Goal: Transaction & Acquisition: Purchase product/service

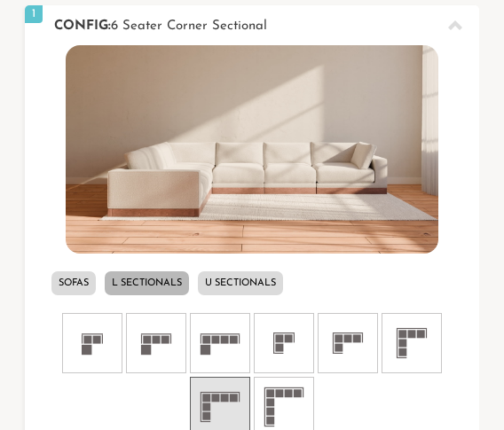
scroll to position [466, 0]
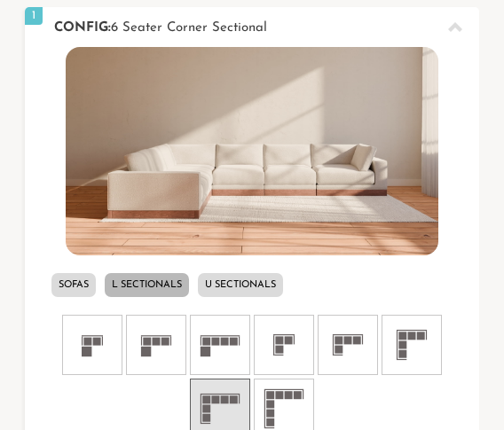
click at [256, 277] on li "U Sectionals" at bounding box center [240, 285] width 85 height 24
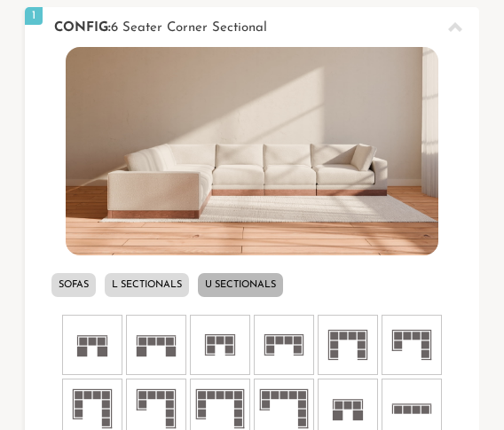
click at [177, 281] on li "L Sectionals" at bounding box center [147, 285] width 84 height 24
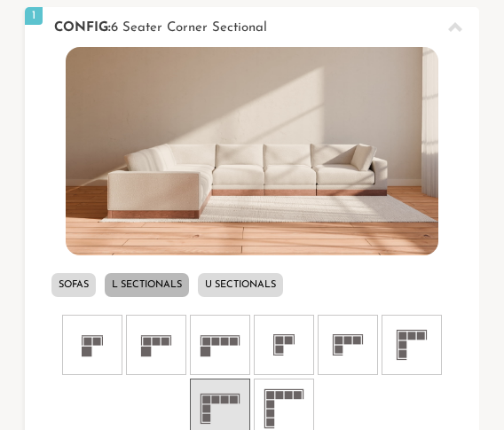
click at [65, 281] on li "Sofas" at bounding box center [73, 285] width 44 height 24
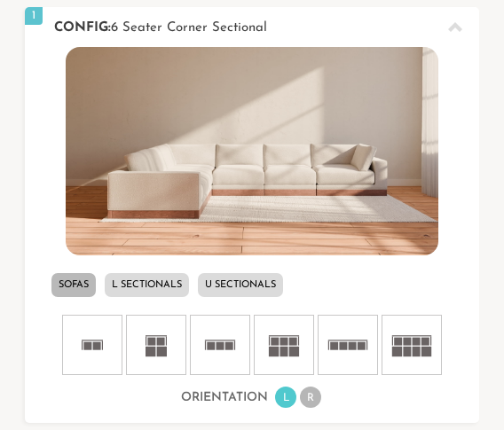
scroll to position [14231, 491]
click at [181, 289] on li "L Sectionals" at bounding box center [147, 285] width 84 height 24
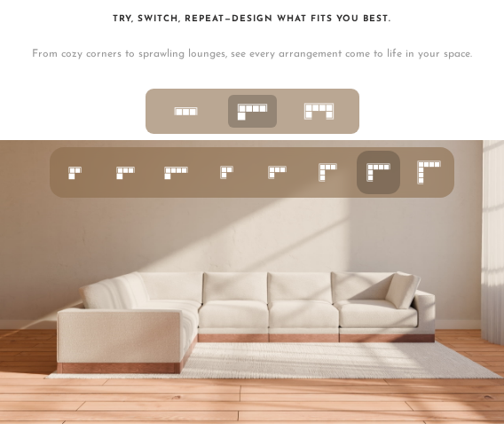
scroll to position [4599, 0]
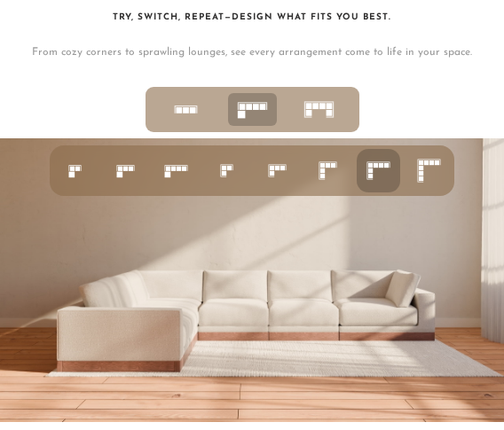
click at [436, 181] on icon at bounding box center [429, 170] width 31 height 31
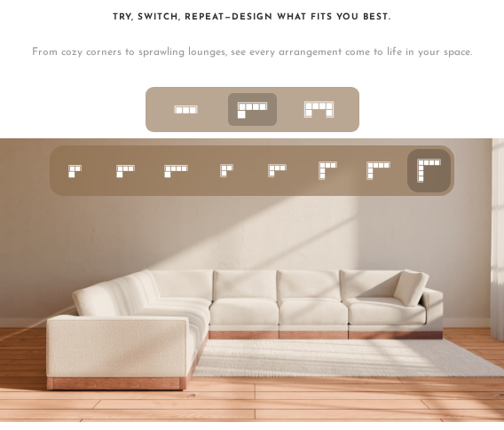
click at [378, 168] on rect at bounding box center [376, 165] width 4 height 4
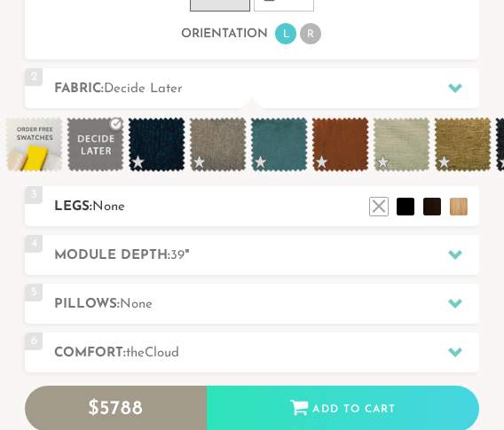
scroll to position [896, 0]
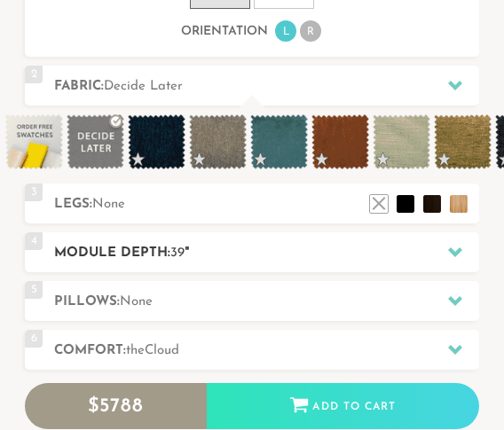
click at [217, 264] on h2 "Module Depth: 39 "" at bounding box center [266, 253] width 424 height 20
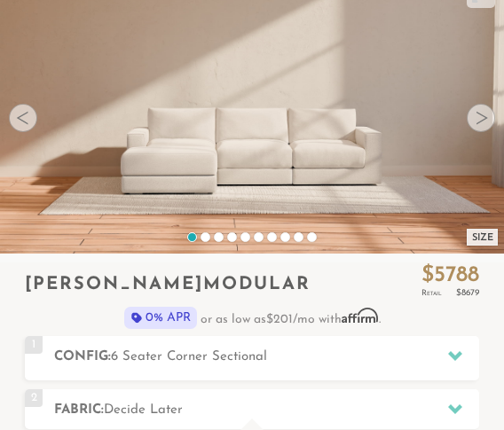
scroll to position [135, 0]
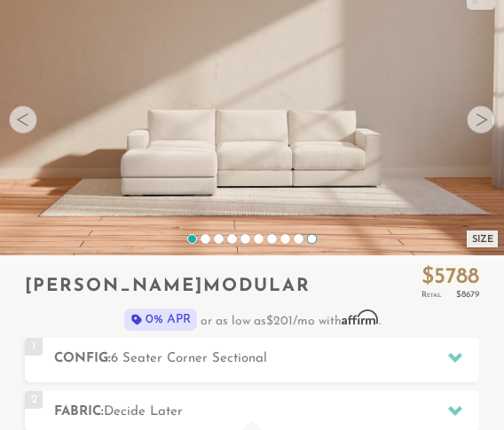
click at [309, 238] on div at bounding box center [312, 239] width 10 height 10
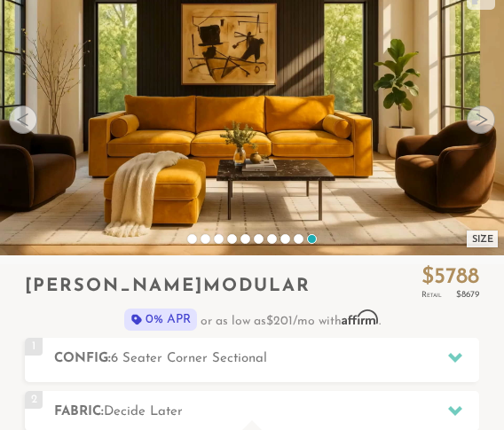
click at [303, 239] on div "Size" at bounding box center [252, 246] width 504 height 24
click at [293, 239] on div "Size" at bounding box center [252, 246] width 504 height 24
click at [301, 236] on div at bounding box center [299, 239] width 10 height 10
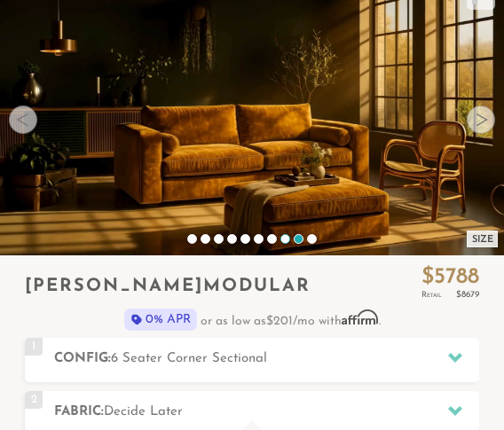
click at [283, 235] on div at bounding box center [285, 239] width 10 height 10
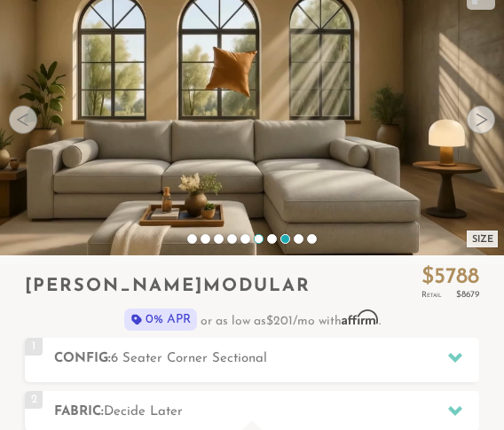
click at [260, 235] on div at bounding box center [259, 239] width 10 height 10
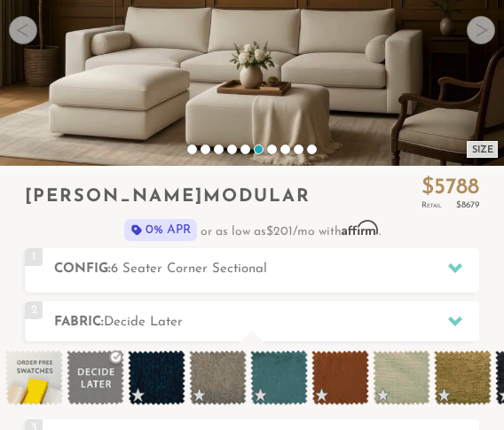
scroll to position [225, 0]
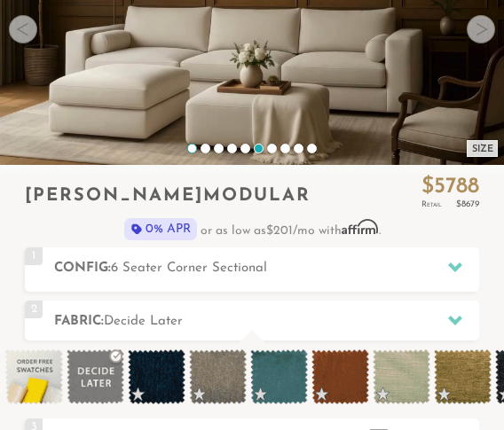
click at [194, 144] on div at bounding box center [192, 149] width 10 height 10
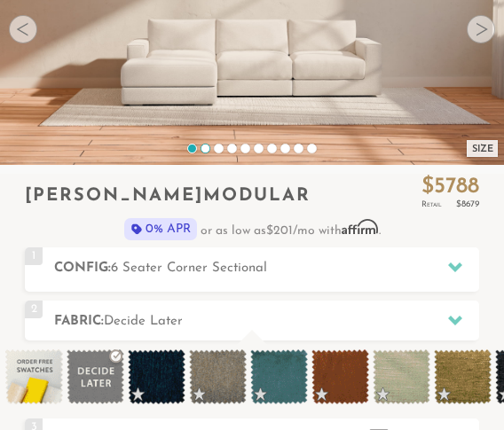
click at [203, 148] on div at bounding box center [206, 149] width 10 height 10
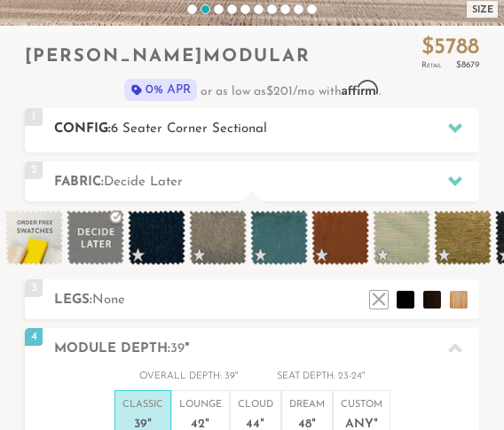
scroll to position [347, 0]
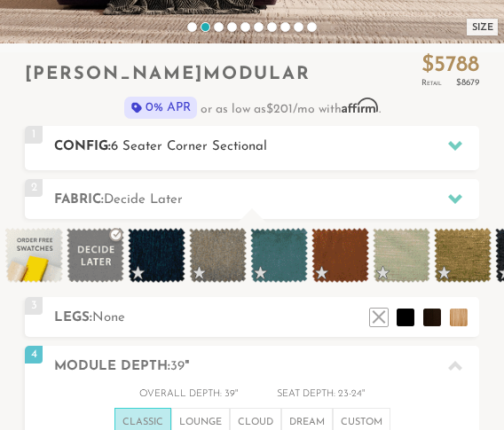
click at [373, 150] on h2 "Config: 6 Seater Corner Sectional" at bounding box center [266, 147] width 424 height 20
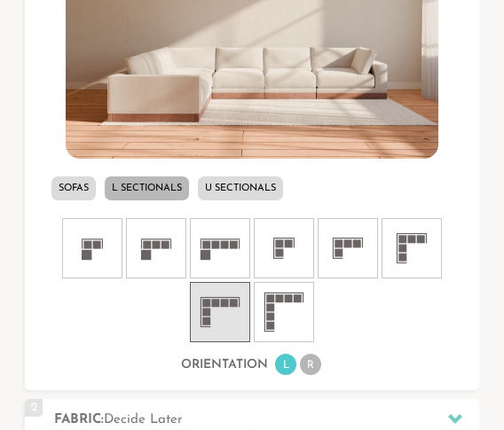
scroll to position [614, 0]
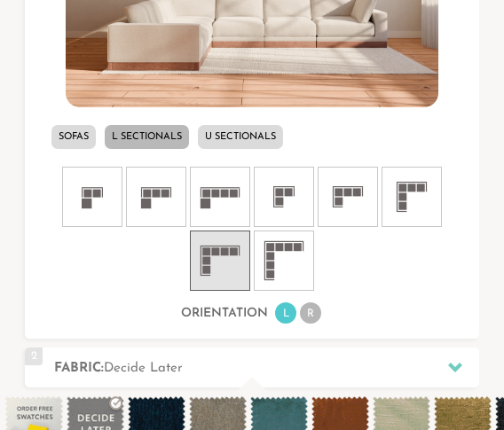
click at [238, 268] on icon at bounding box center [219, 260] width 53 height 53
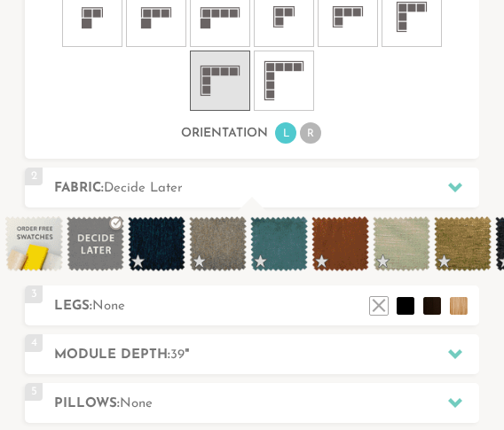
scroll to position [795, 0]
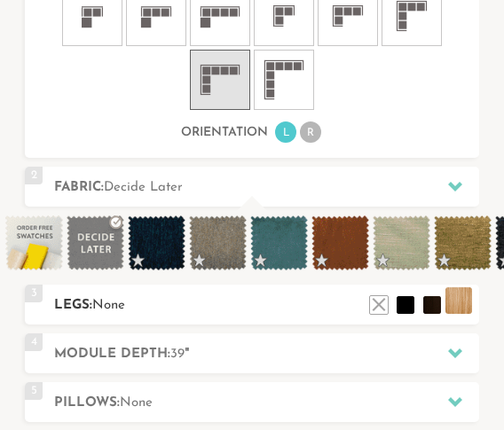
click at [467, 314] on li at bounding box center [458, 301] width 27 height 27
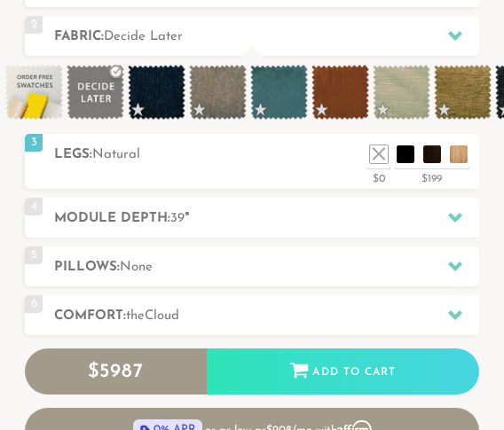
scroll to position [981, 0]
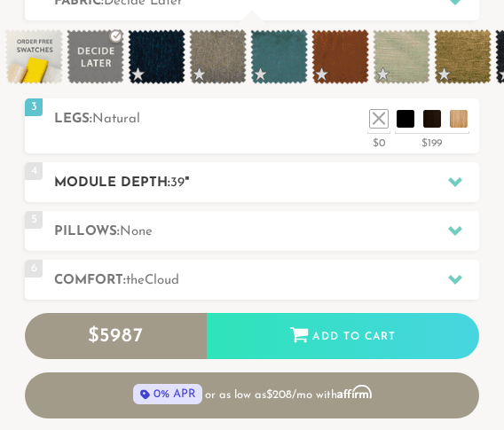
click at [232, 193] on h2 "Module Depth: 39 "" at bounding box center [266, 183] width 424 height 20
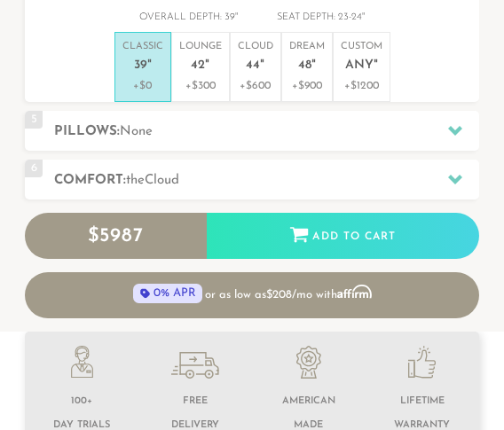
scroll to position [545, 0]
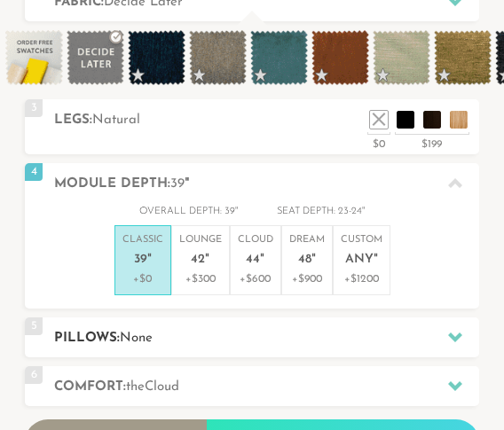
click at [234, 349] on h2 "Pillows: None" at bounding box center [266, 338] width 424 height 20
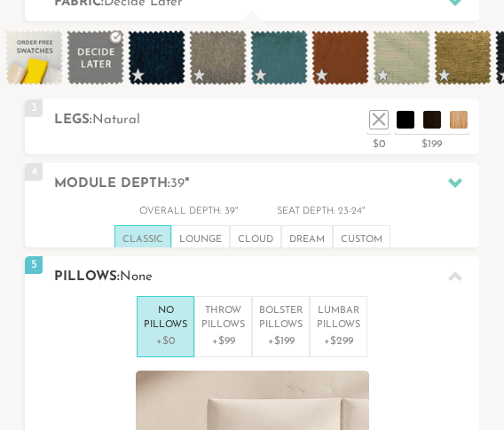
scroll to position [0, 0]
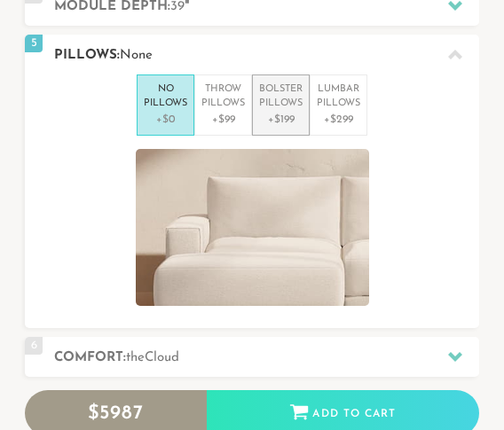
click at [292, 112] on p "Bolster Pillows" at bounding box center [280, 97] width 43 height 29
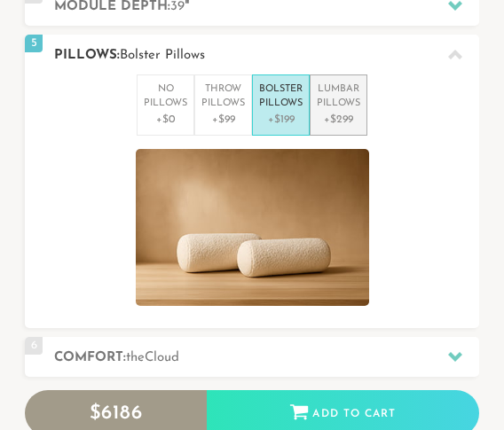
click at [331, 112] on p "Lumbar Pillows" at bounding box center [338, 97] width 43 height 29
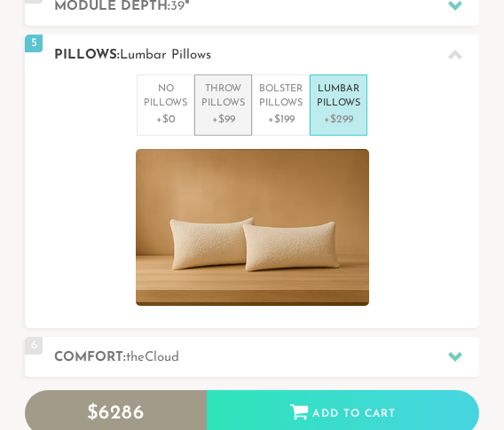
click at [213, 99] on p "Throw Pillows" at bounding box center [222, 97] width 43 height 29
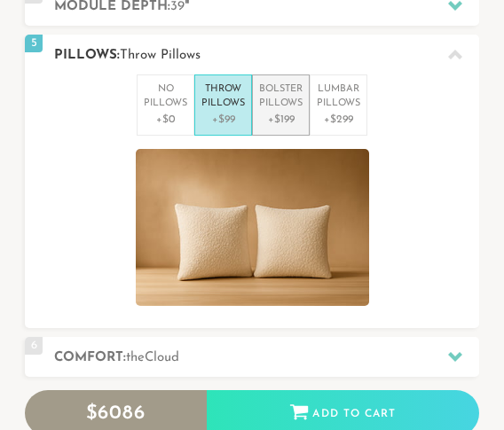
click at [271, 90] on li "Bolster Pillows +$199" at bounding box center [281, 105] width 58 height 61
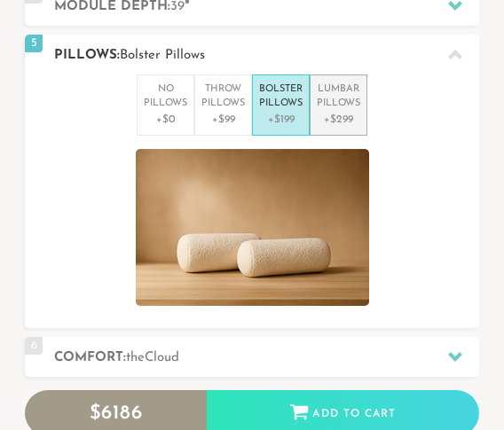
click at [325, 112] on p "Lumbar Pillows" at bounding box center [338, 97] width 43 height 29
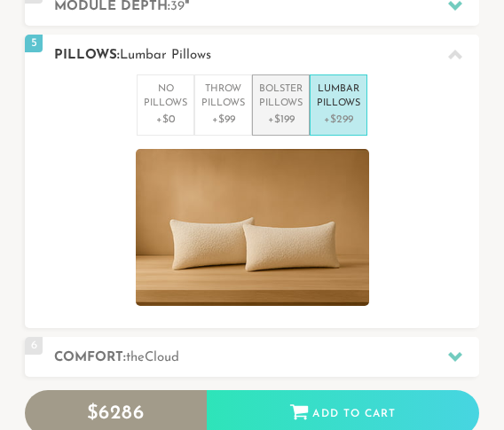
click at [302, 100] on p "Bolster Pillows" at bounding box center [280, 97] width 43 height 29
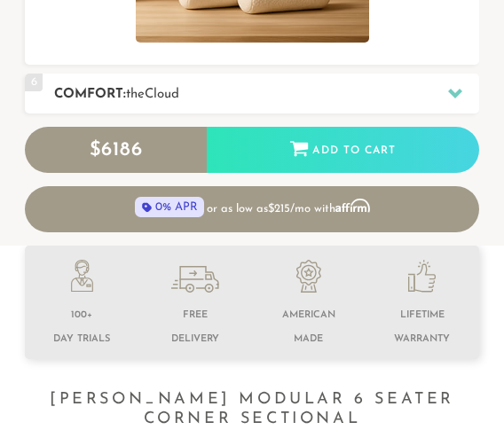
click at [179, 101] on span "Cloud" at bounding box center [162, 94] width 35 height 13
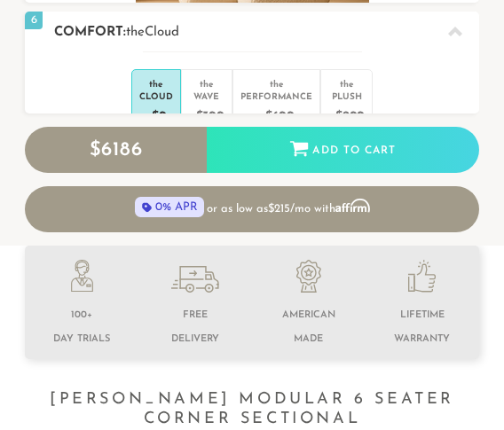
scroll to position [14174, 491]
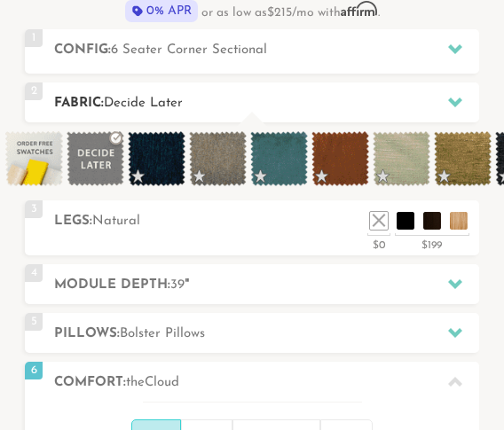
click at [321, 99] on h2 "Fabric: Decide Later" at bounding box center [266, 103] width 424 height 20
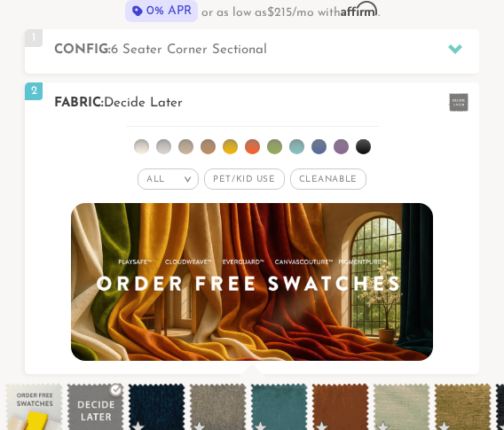
click at [249, 184] on span "Pet/Kid Use x" at bounding box center [244, 179] width 80 height 21
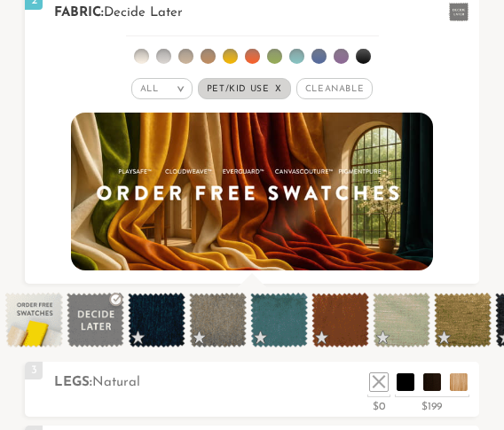
click at [319, 81] on span "Cleanable x" at bounding box center [334, 88] width 76 height 21
click at [168, 84] on div "All >" at bounding box center [155, 88] width 61 height 21
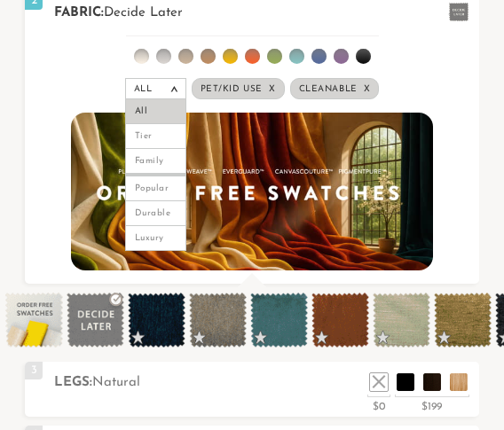
click at [152, 88] on em "All" at bounding box center [143, 89] width 19 height 10
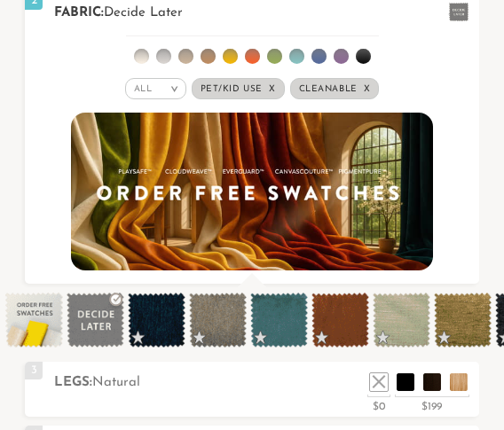
click at [252, 85] on span "Pet/Kid Use x" at bounding box center [238, 88] width 93 height 21
click at [256, 85] on span "Pet/Kid Use x" at bounding box center [238, 88] width 80 height 21
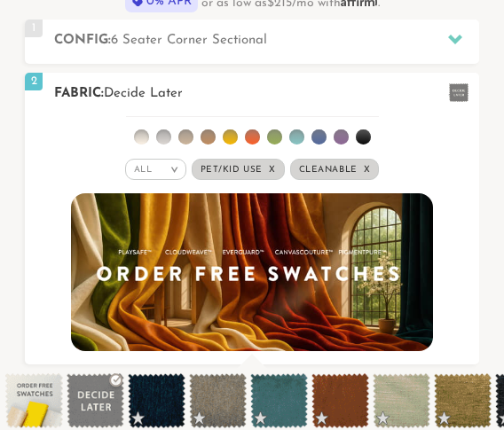
scroll to position [452, 0]
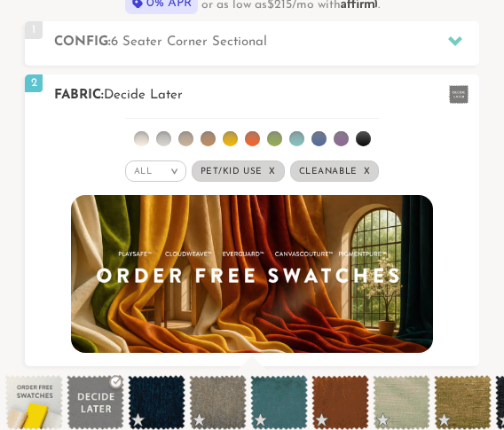
click at [147, 138] on li at bounding box center [141, 138] width 15 height 15
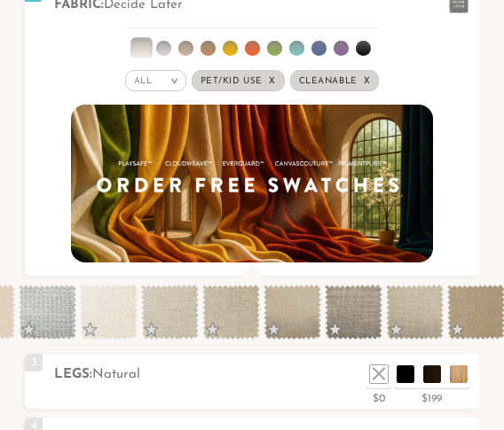
scroll to position [0, 438]
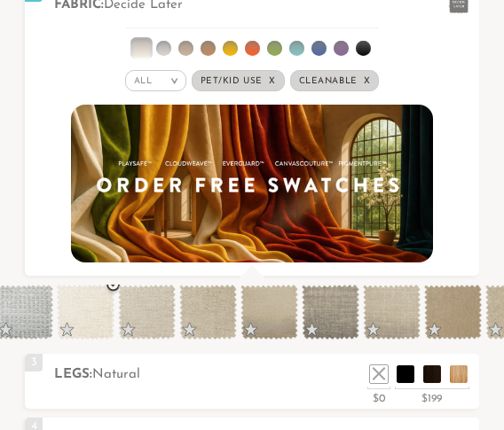
click at [99, 310] on span at bounding box center [86, 312] width 58 height 55
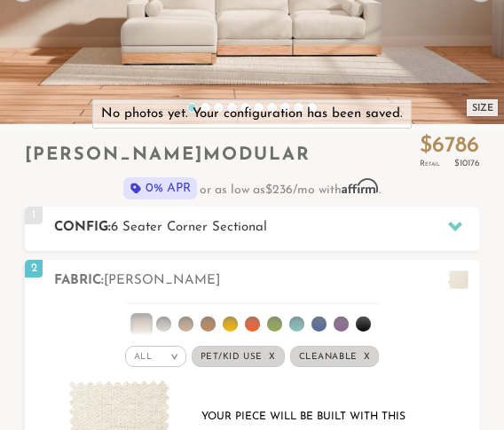
scroll to position [267, 0]
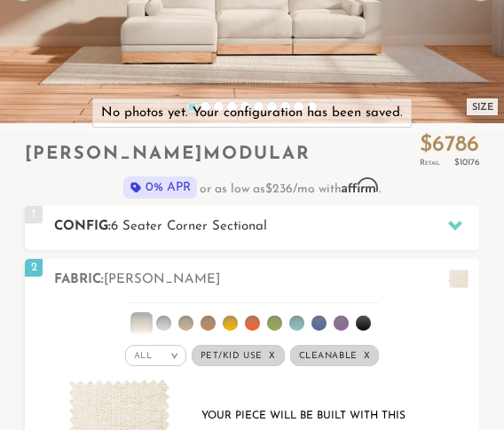
click at [439, 206] on div "1 Config: 6 Seater Corner Sectional R" at bounding box center [251, 226] width 453 height 40
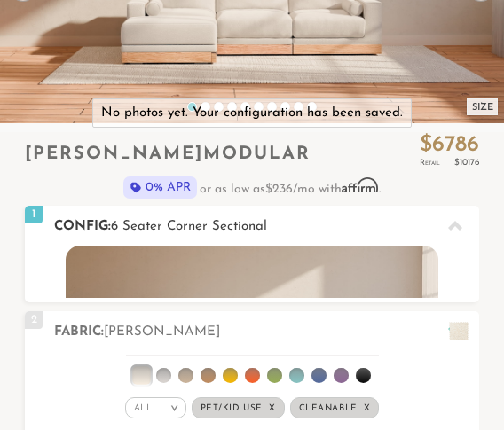
scroll to position [14214, 491]
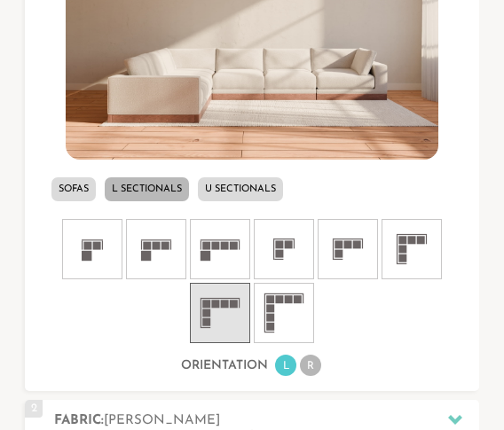
click at [311, 367] on li "R" at bounding box center [310, 365] width 21 height 21
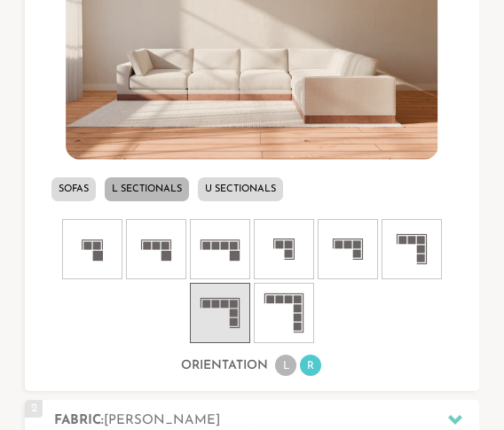
click at [279, 363] on li "L" at bounding box center [285, 365] width 21 height 21
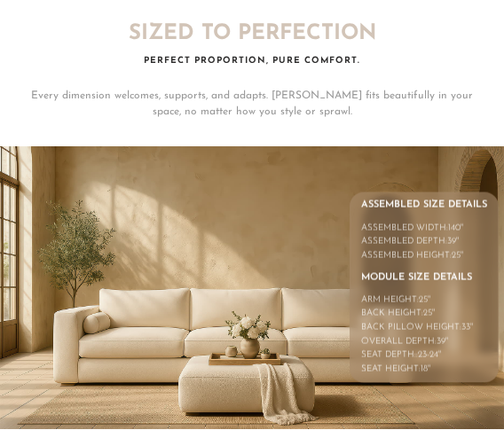
scroll to position [5071, 0]
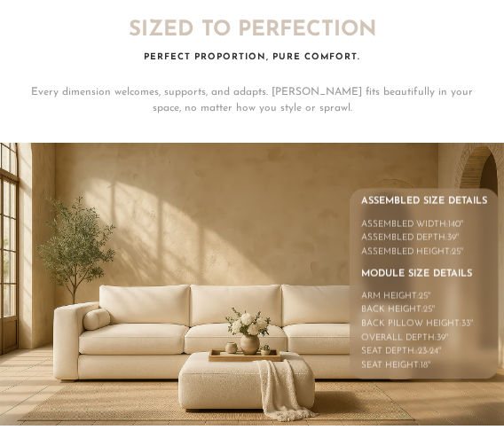
click at [453, 229] on span "140" at bounding box center [454, 224] width 12 height 10
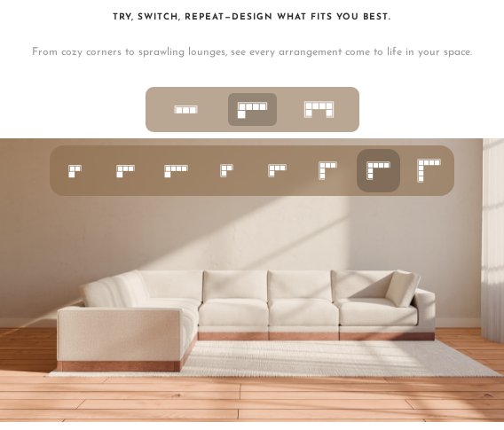
scroll to position [4606, 0]
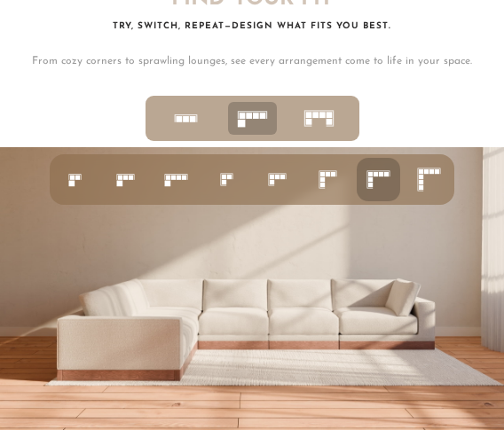
drag, startPoint x: 321, startPoint y: 196, endPoint x: 354, endPoint y: 249, distance: 62.6
click at [322, 187] on rect at bounding box center [322, 185] width 4 height 4
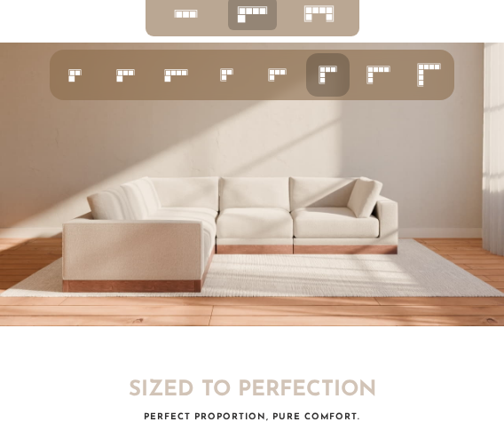
scroll to position [4705, 0]
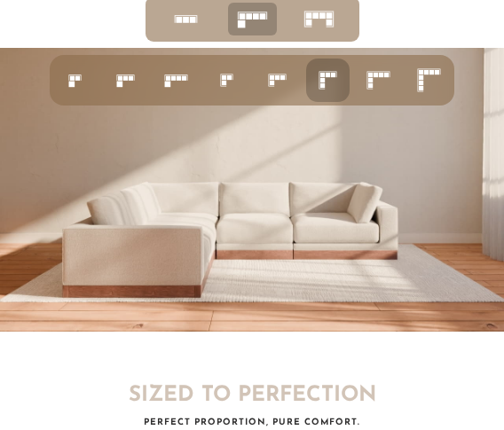
click at [265, 90] on icon at bounding box center [277, 80] width 31 height 31
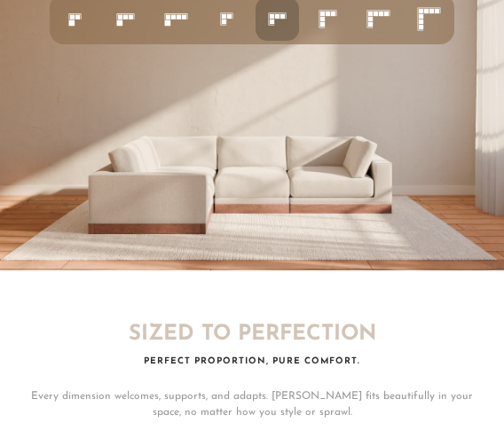
scroll to position [4752, 0]
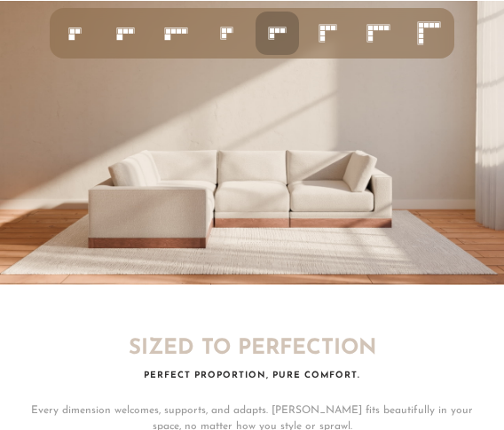
click at [335, 49] on icon at bounding box center [327, 33] width 31 height 31
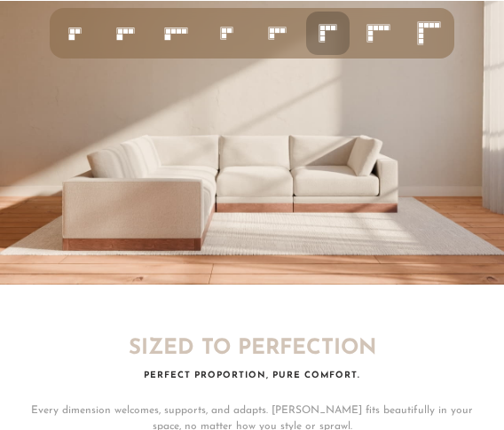
click at [359, 48] on li at bounding box center [378, 33] width 43 height 43
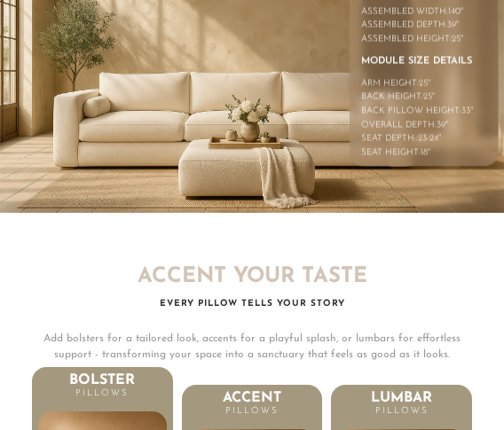
scroll to position [5285, 0]
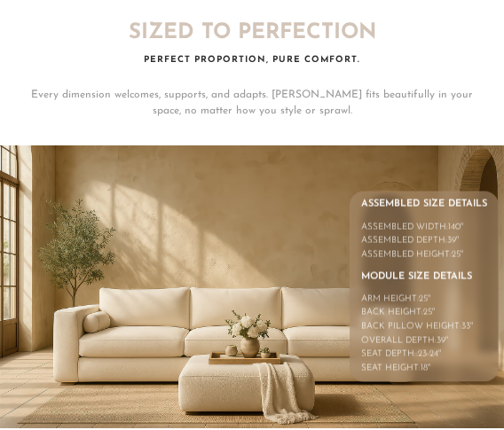
click at [411, 233] on div "Assembled Width:" at bounding box center [404, 227] width 87 height 12
click at [421, 233] on div "Assembled Width:" at bounding box center [404, 227] width 87 height 12
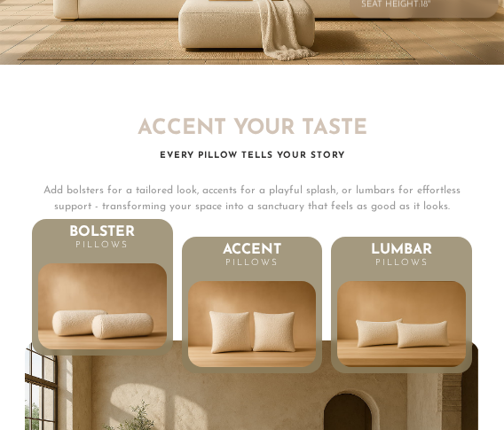
scroll to position [5450, 0]
